Goal: Task Accomplishment & Management: Complete application form

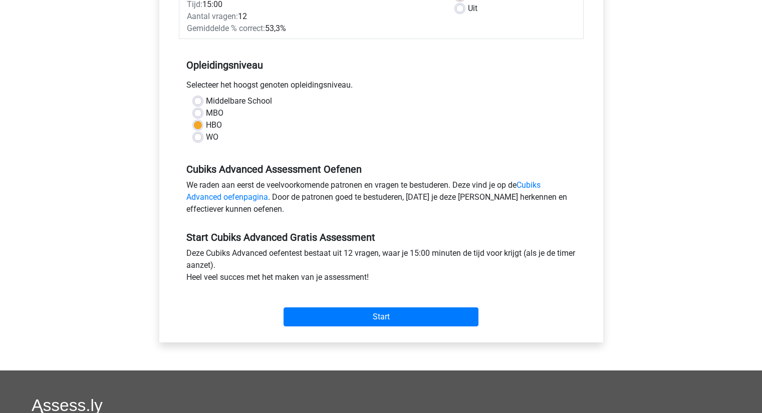
scroll to position [250, 0]
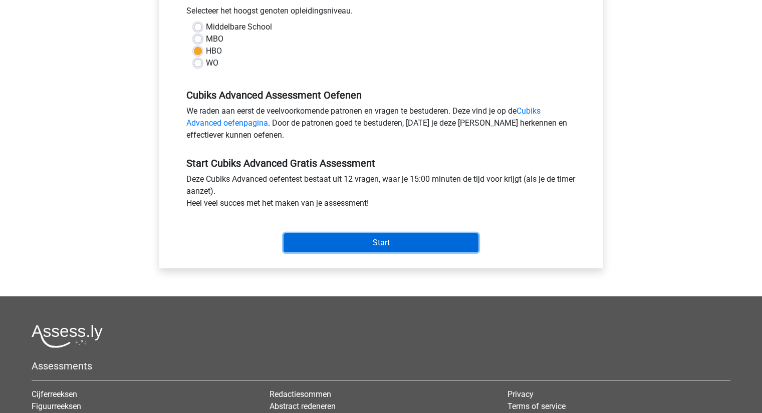
click at [369, 240] on input "Start" at bounding box center [381, 242] width 195 height 19
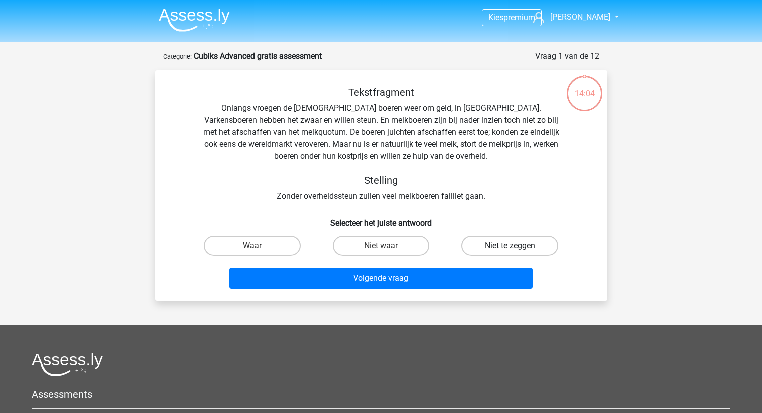
click at [508, 247] on label "Niet te zeggen" at bounding box center [509, 246] width 97 height 20
click at [510, 247] on input "Niet te zeggen" at bounding box center [513, 249] width 7 height 7
radio input "true"
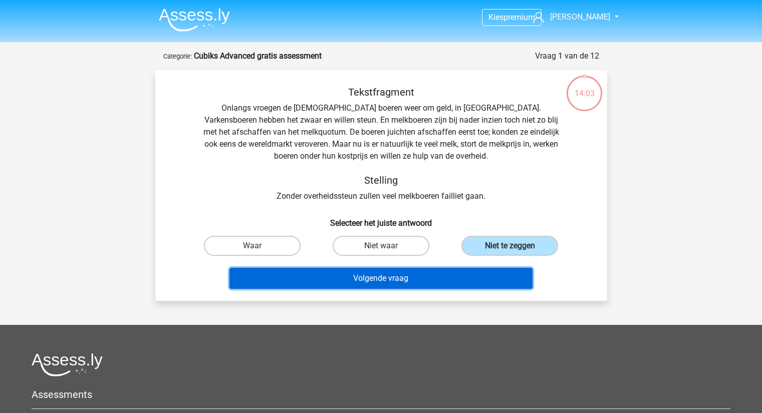
click at [490, 282] on button "Volgende vraag" at bounding box center [380, 278] width 303 height 21
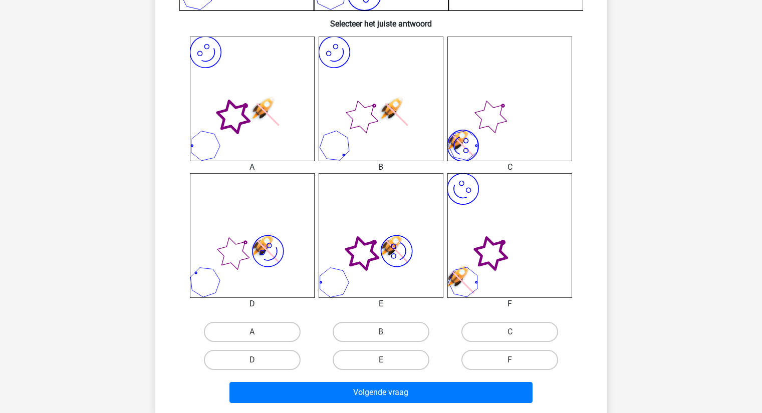
scroll to position [401, 0]
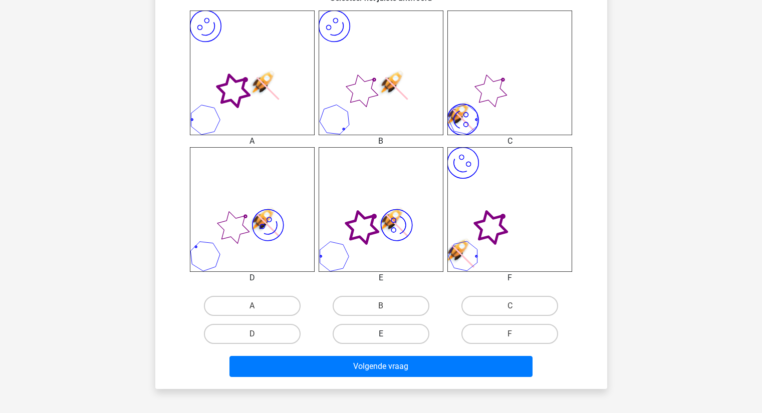
click at [379, 340] on label "E" at bounding box center [381, 334] width 97 height 20
click at [381, 340] on input "E" at bounding box center [384, 337] width 7 height 7
radio input "true"
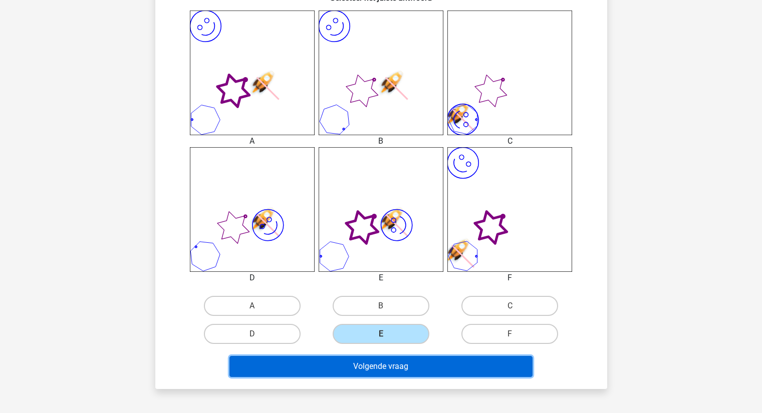
click at [395, 363] on button "Volgende vraag" at bounding box center [380, 366] width 303 height 21
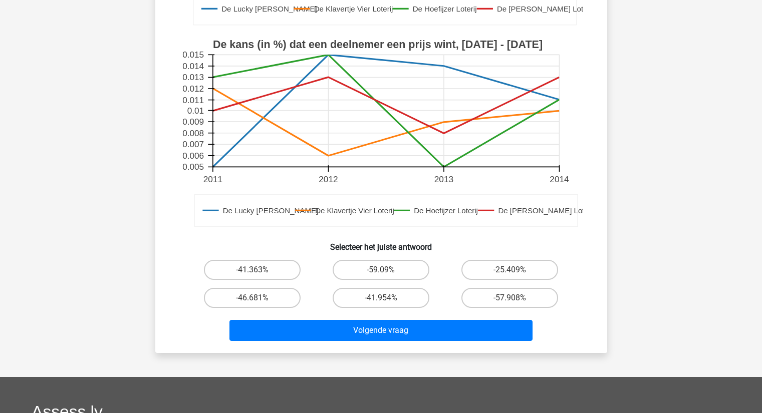
scroll to position [250, 0]
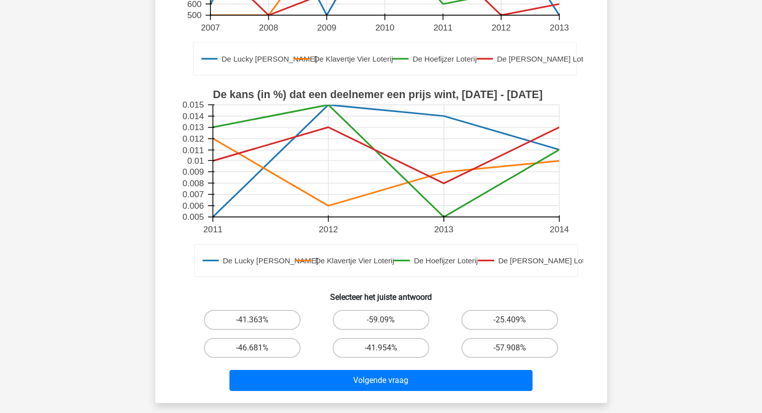
click at [516, 353] on input "-57.908%" at bounding box center [513, 351] width 7 height 7
radio input "true"
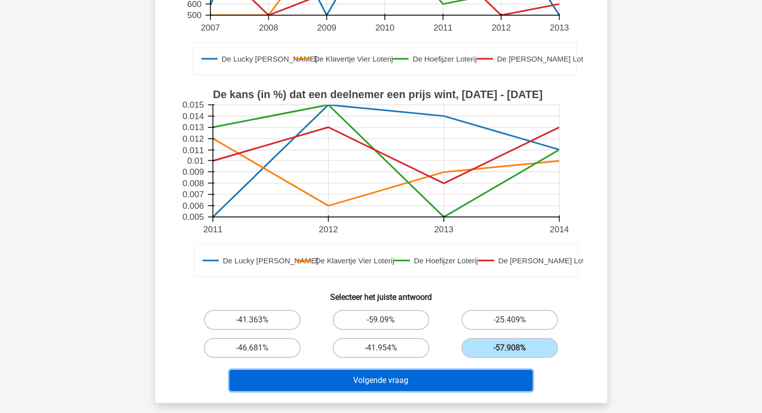
click at [473, 382] on button "Volgende vraag" at bounding box center [380, 380] width 303 height 21
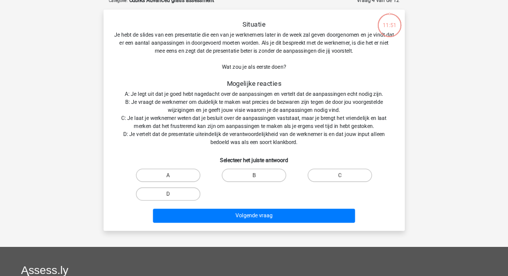
scroll to position [50, 0]
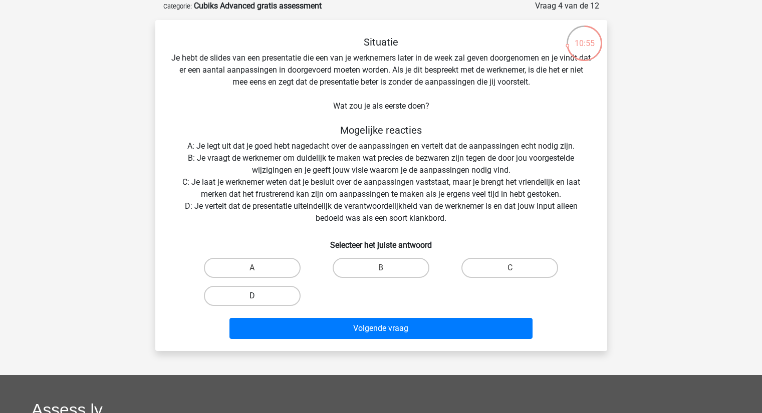
click at [238, 298] on label "D" at bounding box center [252, 296] width 97 height 20
click at [252, 298] on input "D" at bounding box center [255, 299] width 7 height 7
radio input "true"
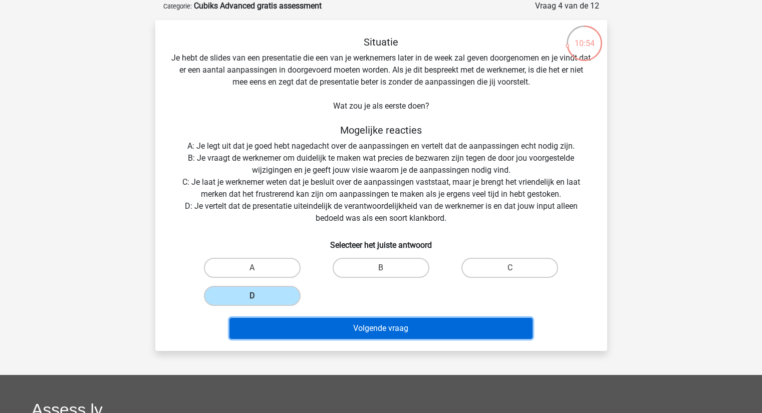
click at [383, 324] on button "Volgende vraag" at bounding box center [380, 328] width 303 height 21
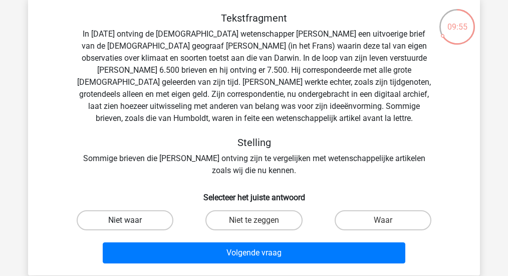
click at [143, 225] on label "Niet waar" at bounding box center [125, 220] width 97 height 20
click at [132, 225] on input "Niet waar" at bounding box center [128, 223] width 7 height 7
radio input "true"
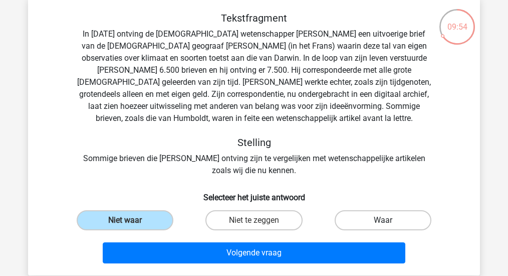
click at [357, 219] on label "Waar" at bounding box center [383, 220] width 97 height 20
click at [383, 220] on input "Waar" at bounding box center [386, 223] width 7 height 7
radio input "true"
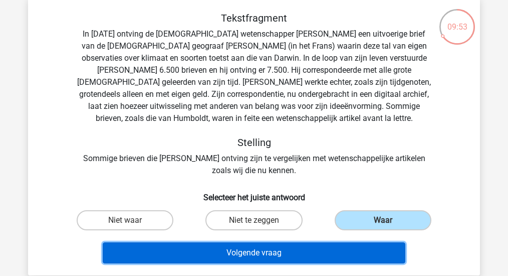
click at [304, 256] on button "Volgende vraag" at bounding box center [254, 252] width 303 height 21
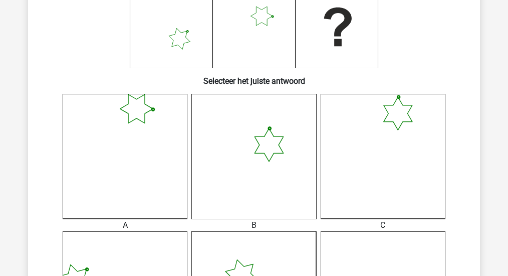
scroll to position [267, 0]
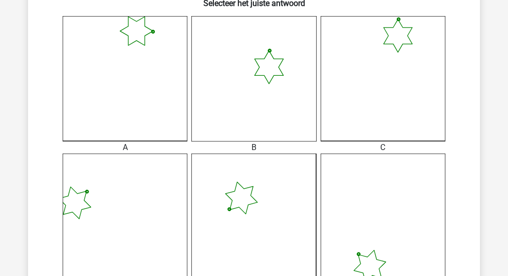
click at [386, 129] on icon at bounding box center [383, 78] width 125 height 125
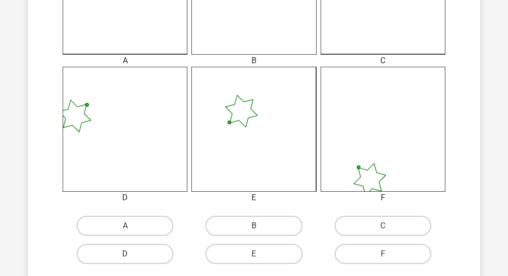
scroll to position [434, 0]
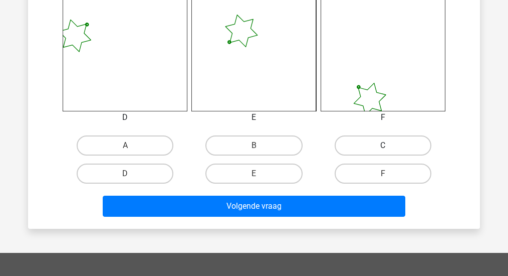
click at [373, 150] on label "C" at bounding box center [383, 145] width 97 height 20
click at [383, 150] on input "C" at bounding box center [386, 148] width 7 height 7
radio input "true"
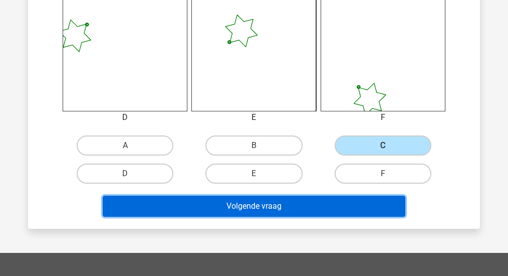
click at [280, 210] on button "Volgende vraag" at bounding box center [254, 205] width 303 height 21
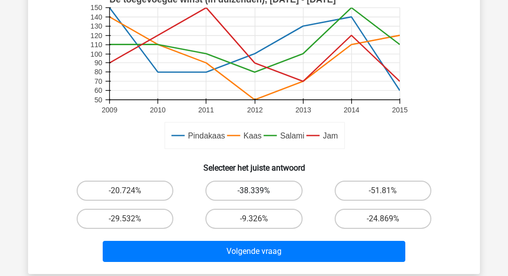
scroll to position [301, 0]
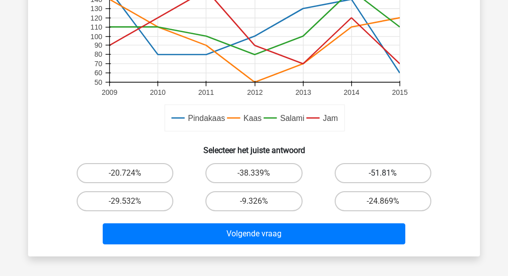
click at [367, 174] on label "-51.81%" at bounding box center [383, 173] width 97 height 20
click at [383, 174] on input "-51.81%" at bounding box center [386, 176] width 7 height 7
radio input "true"
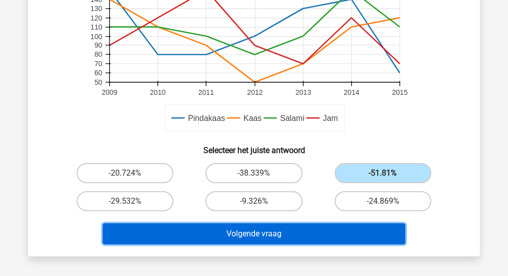
click at [292, 234] on button "Volgende vraag" at bounding box center [254, 233] width 303 height 21
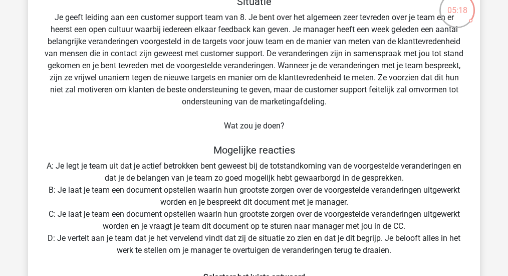
scroll to position [233, 0]
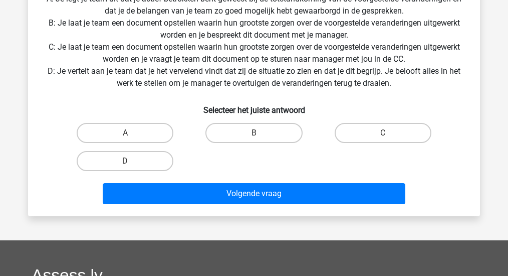
click at [258, 134] on input "B" at bounding box center [257, 136] width 7 height 7
radio input "true"
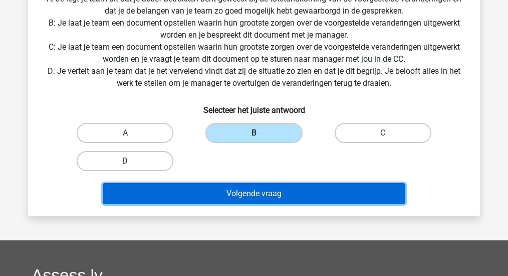
click at [317, 193] on button "Volgende vraag" at bounding box center [254, 193] width 303 height 21
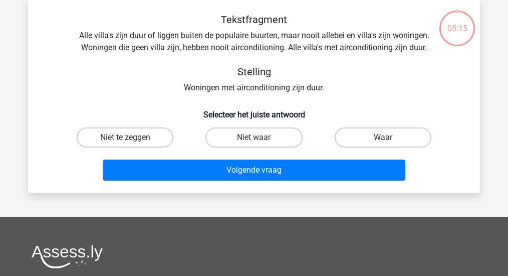
scroll to position [46, 0]
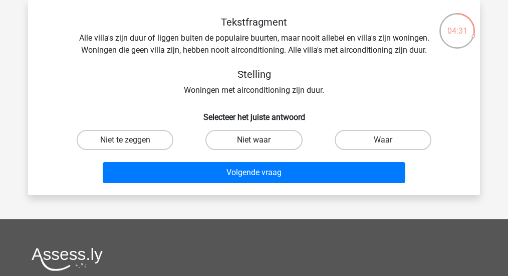
click at [257, 138] on label "Niet waar" at bounding box center [253, 140] width 97 height 20
click at [257, 140] on input "Niet waar" at bounding box center [257, 143] width 7 height 7
radio input "true"
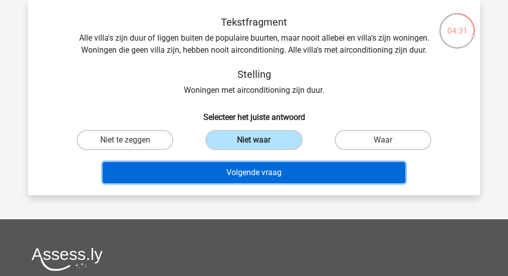
click at [254, 170] on button "Volgende vraag" at bounding box center [254, 172] width 303 height 21
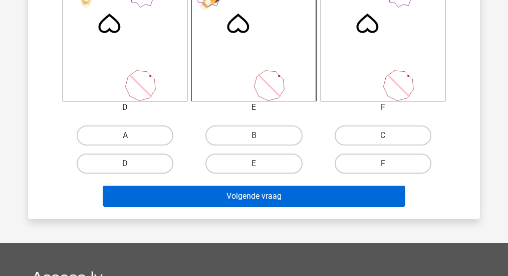
scroll to position [480, 0]
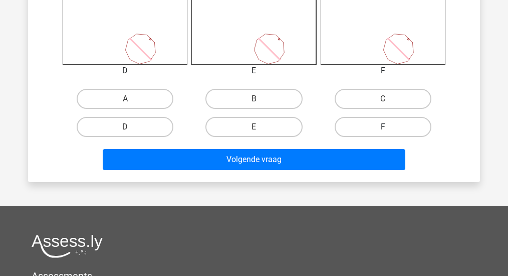
click at [366, 130] on label "F" at bounding box center [383, 127] width 97 height 20
click at [383, 130] on input "F" at bounding box center [386, 130] width 7 height 7
radio input "true"
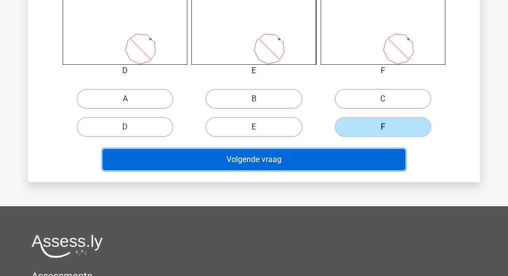
click at [357, 163] on button "Volgende vraag" at bounding box center [254, 159] width 303 height 21
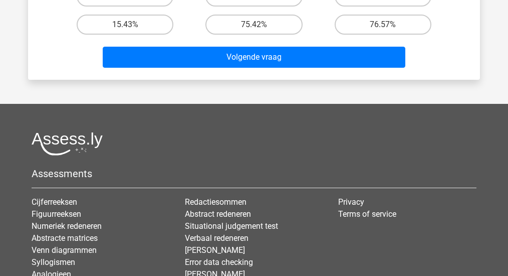
scroll to position [467, 0]
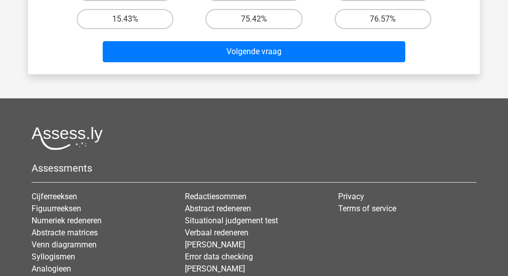
drag, startPoint x: 146, startPoint y: 20, endPoint x: 190, endPoint y: 36, distance: 46.4
click at [148, 20] on label "15.43%" at bounding box center [125, 19] width 97 height 20
click at [132, 20] on input "15.43%" at bounding box center [128, 22] width 7 height 7
radio input "true"
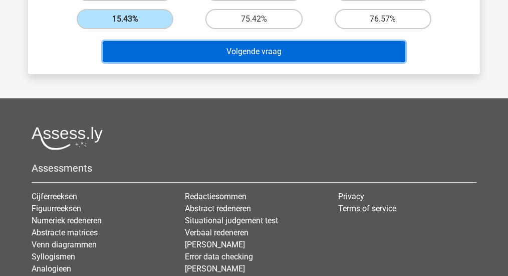
click at [256, 58] on button "Volgende vraag" at bounding box center [254, 51] width 303 height 21
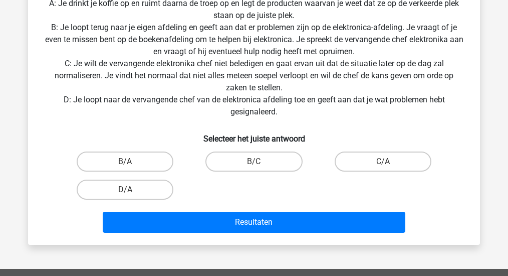
scroll to position [280, 0]
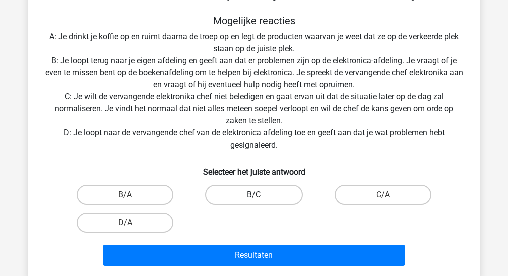
click at [254, 193] on label "B/C" at bounding box center [253, 194] width 97 height 20
click at [254, 194] on input "B/C" at bounding box center [257, 197] width 7 height 7
radio input "true"
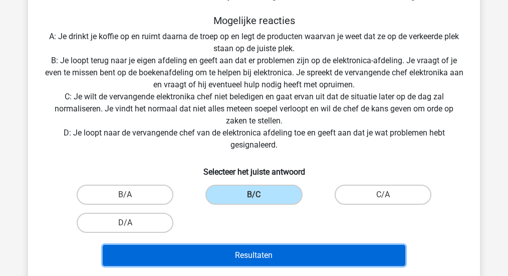
drag, startPoint x: 289, startPoint y: 253, endPoint x: 292, endPoint y: 257, distance: 5.7
click at [292, 259] on button "Resultaten" at bounding box center [254, 254] width 303 height 21
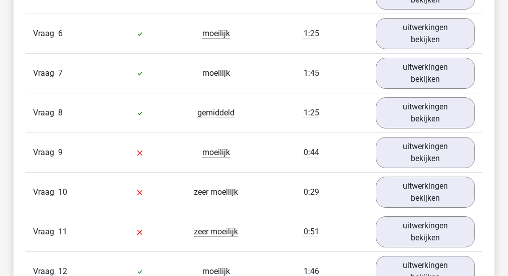
scroll to position [1169, 0]
